Goal: Navigation & Orientation: Find specific page/section

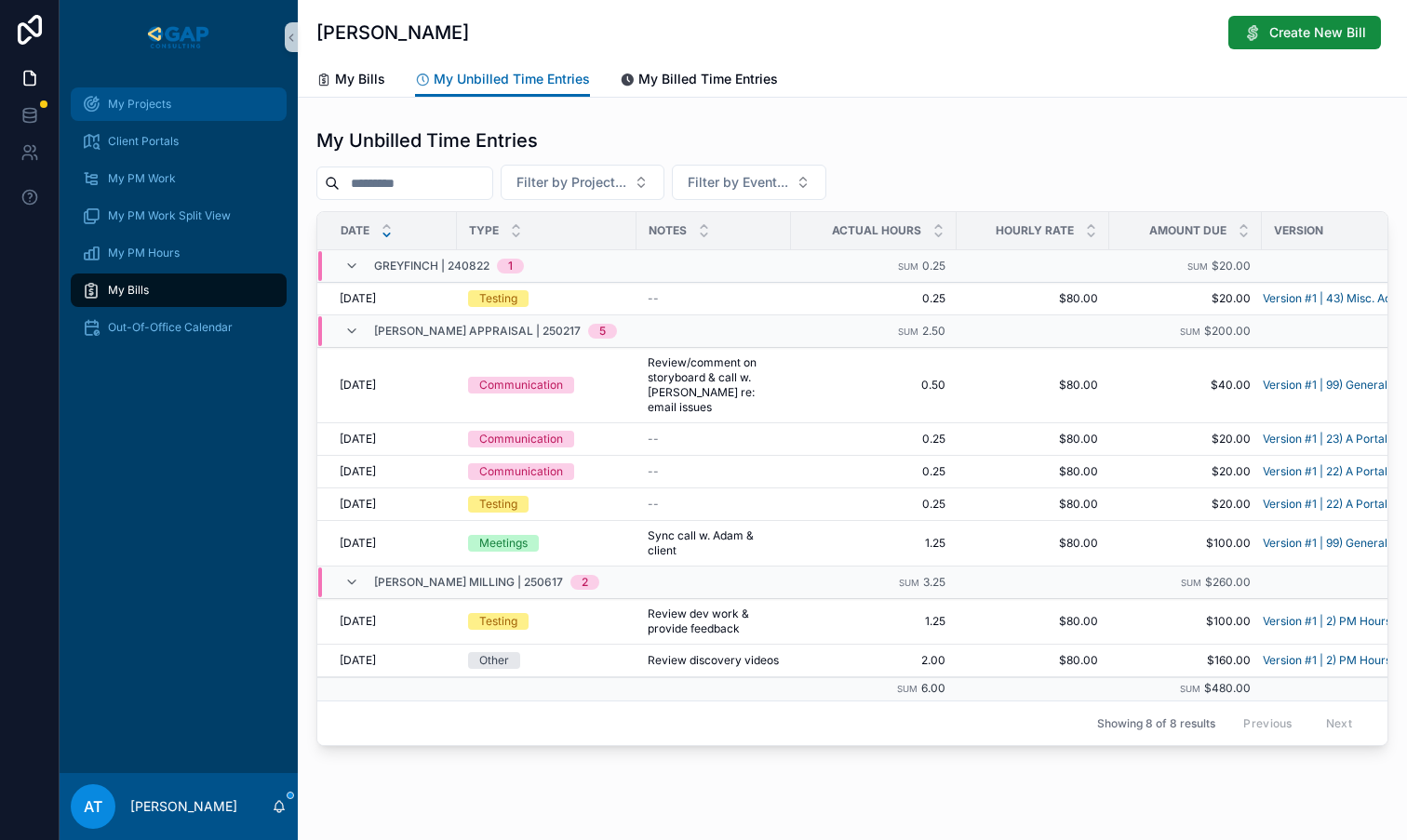
click at [151, 112] on div "My Projects" at bounding box center [179, 104] width 194 height 30
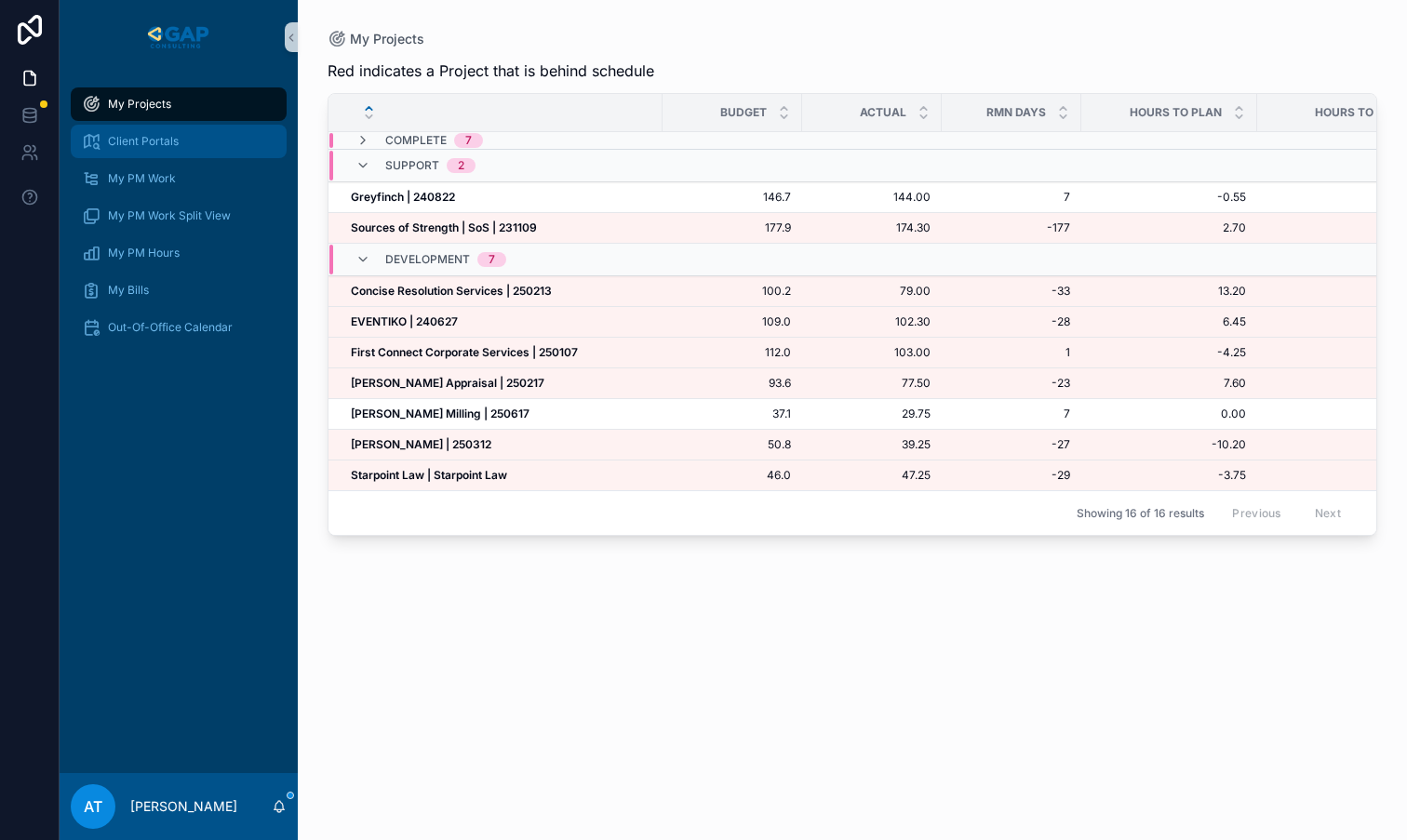
click at [157, 133] on div "Client Portals" at bounding box center [179, 141] width 194 height 30
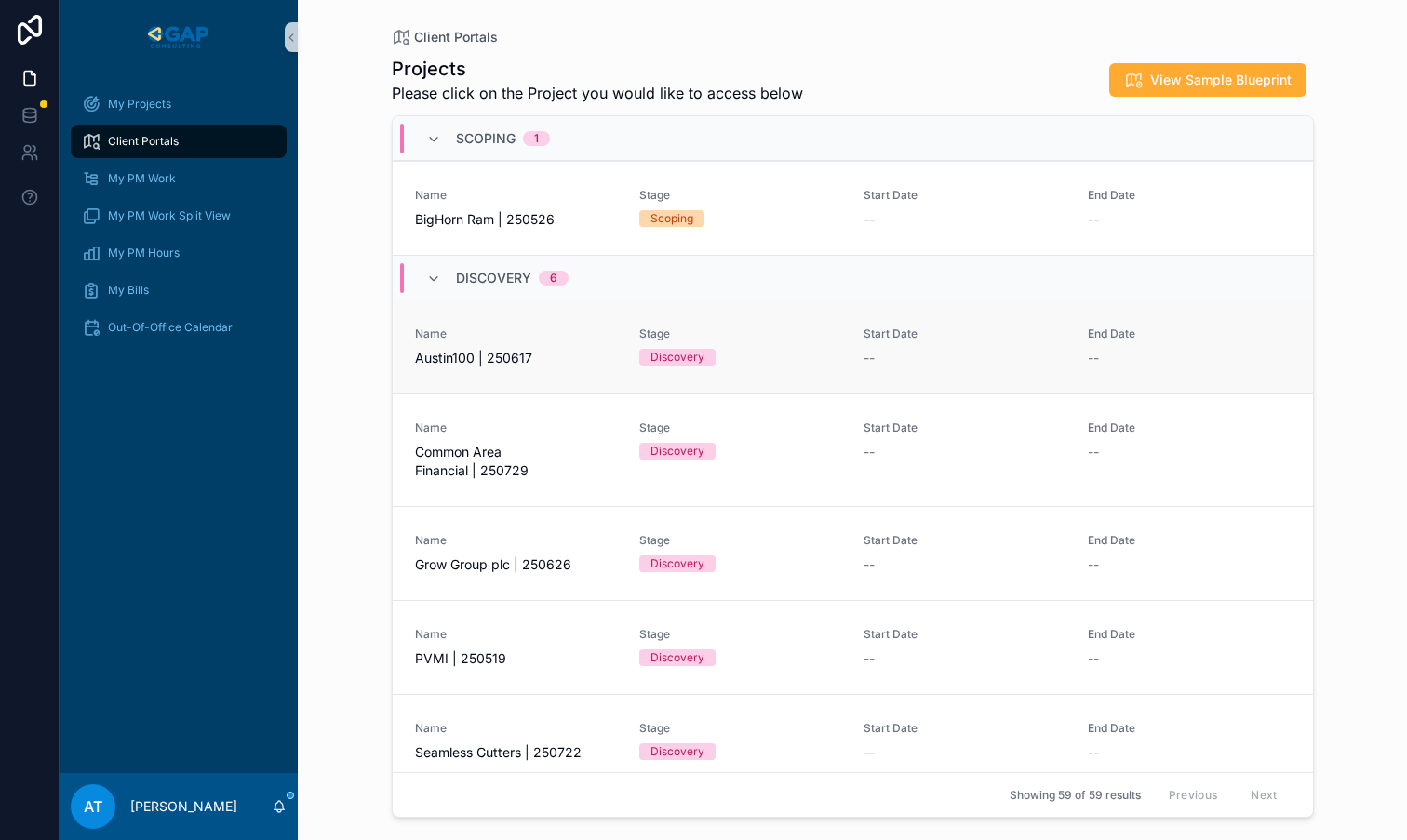
click at [545, 375] on link "Name Austin100 | 250617 Stage Discovery Start Date -- End Date --" at bounding box center [853, 346] width 920 height 94
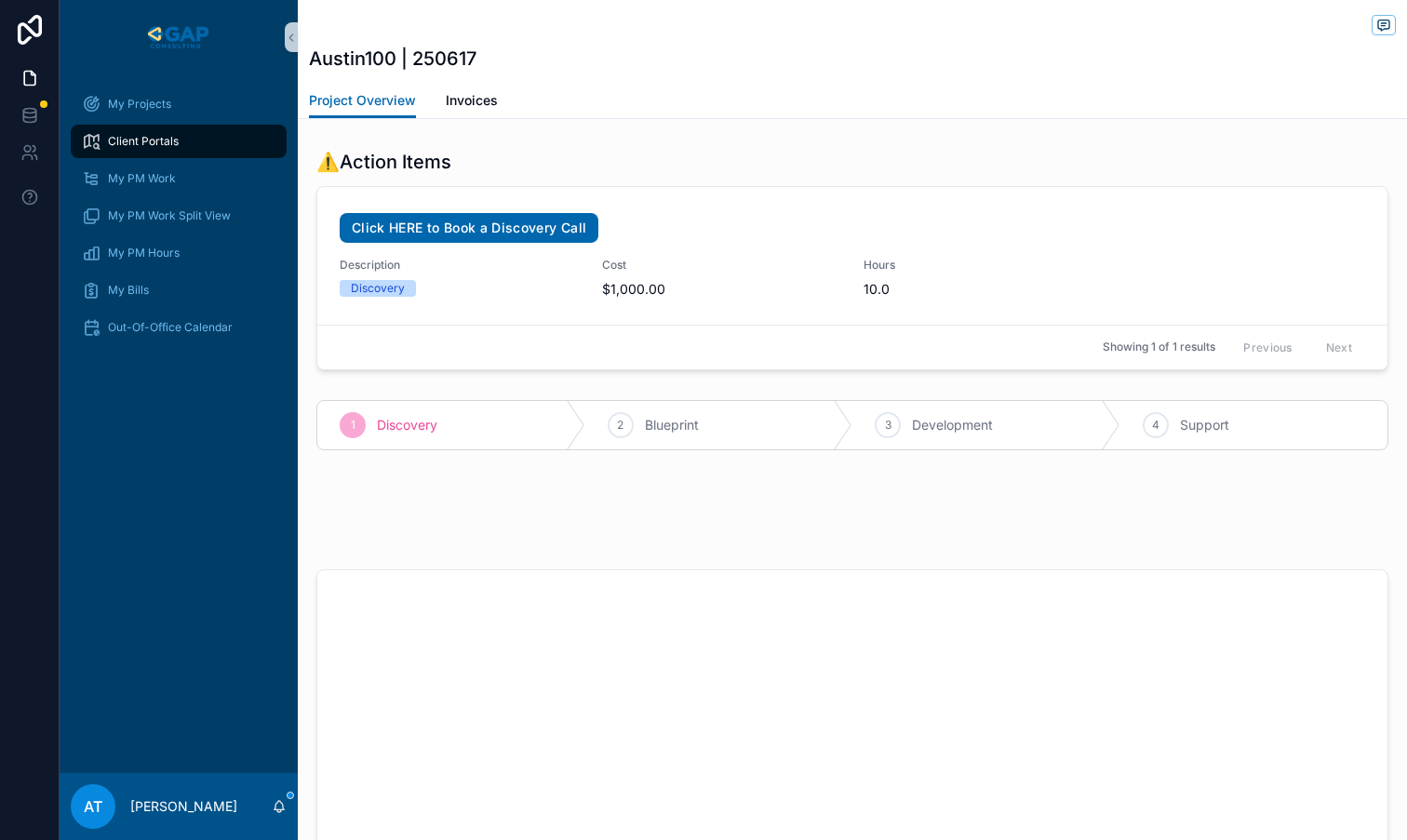
scroll to position [475, 0]
